Goal: Task Accomplishment & Management: Complete application form

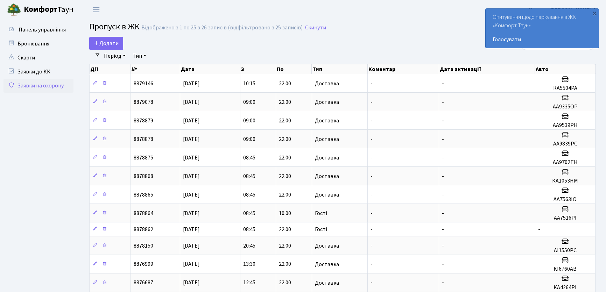
select select "25"
click at [100, 44] on span "Додати" at bounding box center [106, 44] width 25 height 8
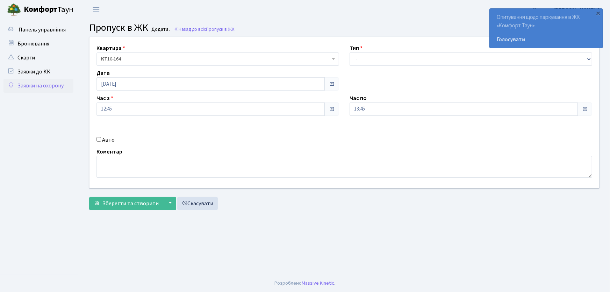
select select "1"
click at [350, 52] on select "- Доставка Таксі Гості Сервіс" at bounding box center [471, 58] width 243 height 13
drag, startPoint x: 351, startPoint y: 105, endPoint x: 346, endPoint y: 104, distance: 5.0
click at [349, 105] on div "Час по 13:45 13 : 45 00 01 02 03 04 05 06 07 08 09 10 11 12 13 14 15 16 17 18 1…" at bounding box center [470, 105] width 253 height 22
type input "22:00"
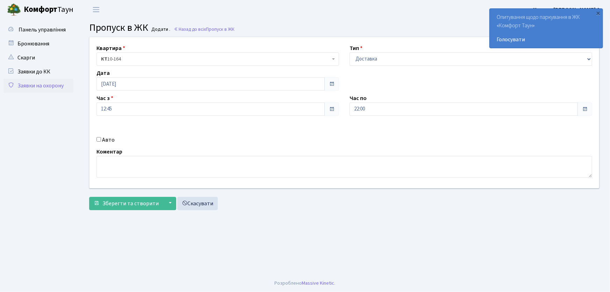
click at [98, 140] on input "Авто" at bounding box center [98, 139] width 5 height 5
checkbox input "true"
type input "СВ8391ВІ"
click at [89, 197] on button "Зберегти та створити" at bounding box center [126, 203] width 74 height 13
drag, startPoint x: 366, startPoint y: 56, endPoint x: 369, endPoint y: 65, distance: 10.1
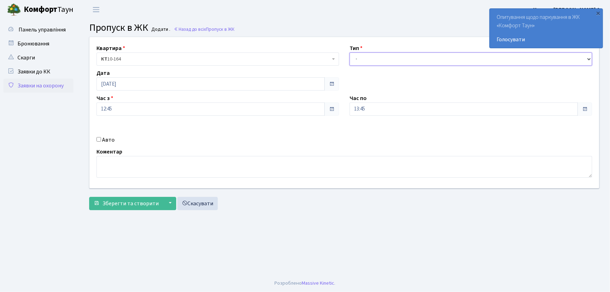
click at [367, 59] on select "- Доставка Таксі Гості Сервіс" at bounding box center [471, 58] width 243 height 13
select select "1"
click at [350, 52] on select "- Доставка Таксі Гості Сервіс" at bounding box center [471, 58] width 243 height 13
drag, startPoint x: 345, startPoint y: 109, endPoint x: 335, endPoint y: 110, distance: 9.9
click at [335, 110] on div "Квартира <b>КТ</b>&nbsp;&nbsp;&nbsp;&nbsp;10-164 КТ 10-164 Тип - Доставка Таксі…" at bounding box center [344, 112] width 520 height 151
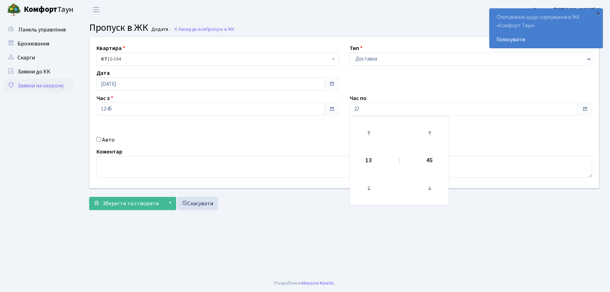
type input "22:00"
click at [100, 141] on input "Авто" at bounding box center [98, 139] width 5 height 5
checkbox input "true"
type input "а"
